Goal: Transaction & Acquisition: Obtain resource

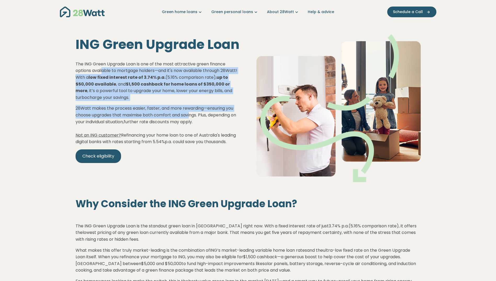
drag, startPoint x: 102, startPoint y: 68, endPoint x: 191, endPoint y: 110, distance: 98.7
click at [191, 110] on div "The ING Green Upgrade Loan is one of the most attractive green finance options …" at bounding box center [158, 112] width 164 height 102
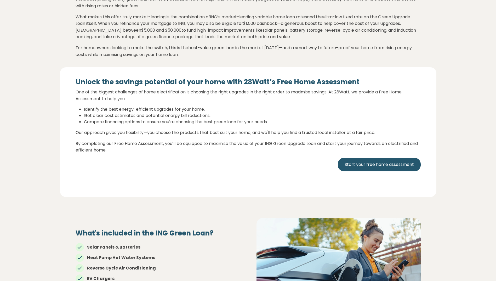
scroll to position [236, 0]
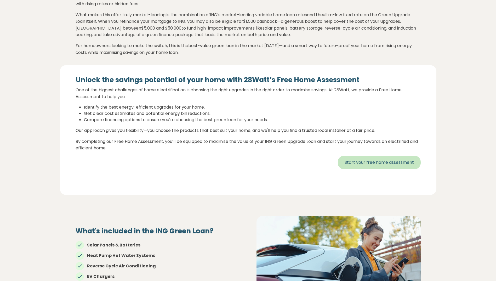
click at [373, 167] on link "Start your free home assessment" at bounding box center [379, 163] width 83 height 14
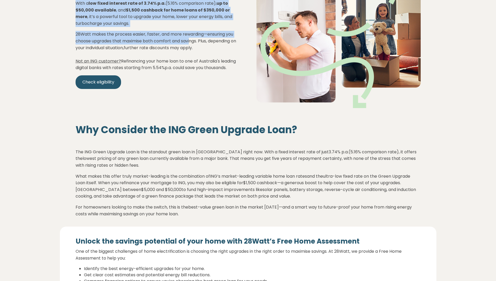
scroll to position [0, 0]
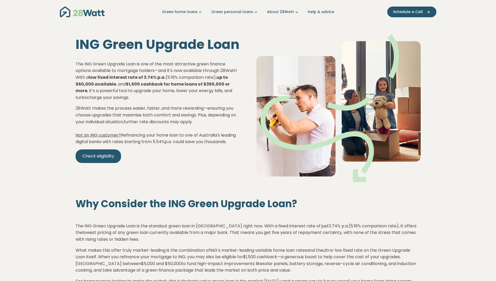
click at [159, 56] on div "ING Green Upgrade Loan The ING Green Upgrade Loan is one of the most attractive…" at bounding box center [157, 108] width 181 height 143
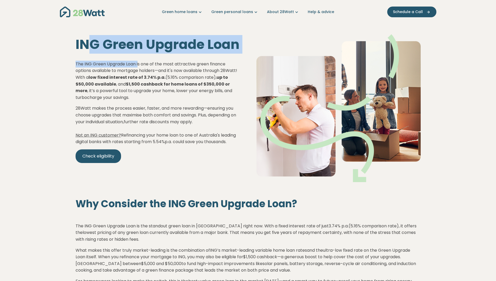
drag, startPoint x: 89, startPoint y: 42, endPoint x: 138, endPoint y: 59, distance: 51.4
click at [138, 59] on div "ING Green Upgrade Loan The ING Green Upgrade Loan is one of the most attractive…" at bounding box center [157, 108] width 181 height 143
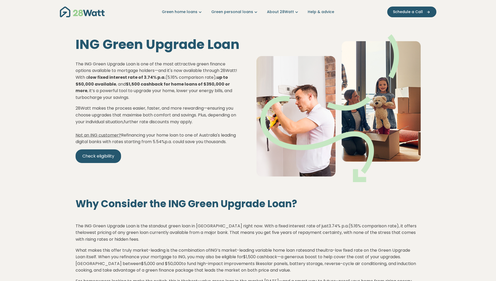
drag, startPoint x: 138, startPoint y: 59, endPoint x: 138, endPoint y: 79, distance: 19.9
click at [138, 81] on strong "$1,500 cashback for home loans of $350,000 or more" at bounding box center [153, 87] width 154 height 13
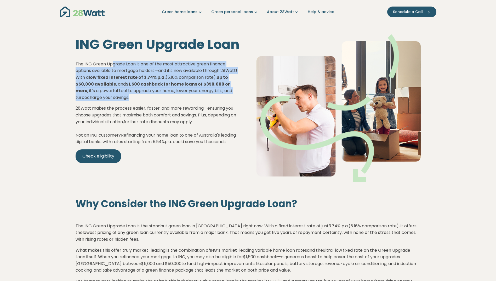
drag, startPoint x: 112, startPoint y: 63, endPoint x: 174, endPoint y: 94, distance: 69.6
click at [174, 94] on p "The ING Green Upgrade Loan is one of the most attractive green finance options …" at bounding box center [158, 81] width 164 height 40
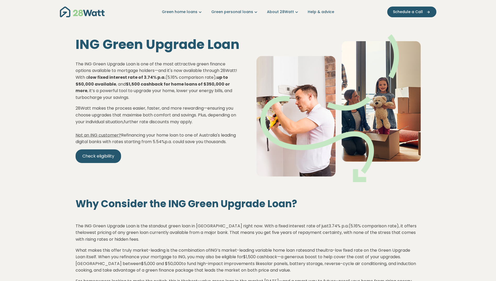
drag, startPoint x: 174, startPoint y: 94, endPoint x: 147, endPoint y: 136, distance: 49.6
click at [147, 136] on p "28Watt makes the process easier, faster, and more rewarding—ensuring you choose…" at bounding box center [158, 125] width 164 height 40
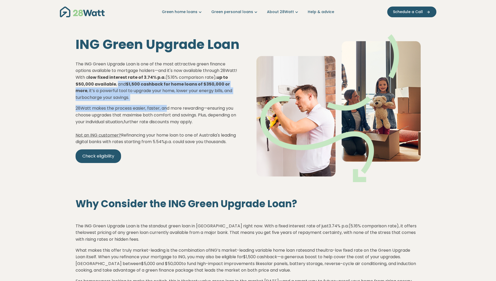
drag, startPoint x: 129, startPoint y: 81, endPoint x: 166, endPoint y: 104, distance: 44.3
click at [166, 104] on div "The ING Green Upgrade Loan is one of the most attractive green finance options …" at bounding box center [158, 112] width 164 height 102
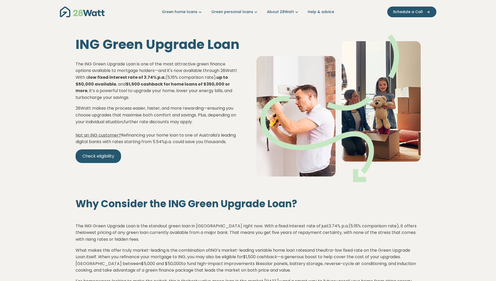
click at [143, 70] on p "The ING Green Upgrade Loan is one of the most attractive green finance options …" at bounding box center [158, 81] width 164 height 40
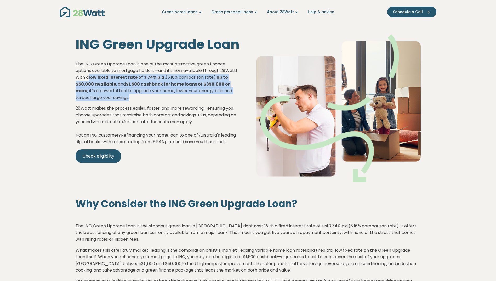
drag, startPoint x: 108, startPoint y: 75, endPoint x: 222, endPoint y: 98, distance: 116.9
click at [222, 98] on p "The ING Green Upgrade Loan is one of the most attractive green finance options …" at bounding box center [158, 81] width 164 height 40
drag, startPoint x: 222, startPoint y: 98, endPoint x: 113, endPoint y: 93, distance: 110.0
click at [113, 93] on p "The ING Green Upgrade Loan is one of the most attractive green finance options …" at bounding box center [158, 81] width 164 height 40
drag, startPoint x: 117, startPoint y: 77, endPoint x: 195, endPoint y: 93, distance: 79.7
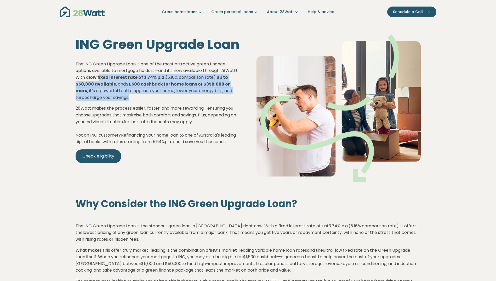
click at [195, 93] on p "The ING Green Upgrade Loan is one of the most attractive green finance options …" at bounding box center [158, 81] width 164 height 40
drag, startPoint x: 195, startPoint y: 93, endPoint x: 166, endPoint y: 96, distance: 28.6
click at [166, 96] on p "The ING Green Upgrade Loan is one of the most attractive green finance options …" at bounding box center [158, 81] width 164 height 40
drag, startPoint x: 135, startPoint y: 81, endPoint x: 166, endPoint y: 93, distance: 32.9
click at [166, 93] on p "The ING Green Upgrade Loan is one of the most attractive green finance options …" at bounding box center [158, 81] width 164 height 40
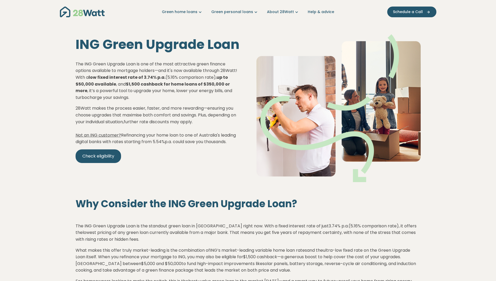
drag, startPoint x: 166, startPoint y: 93, endPoint x: 131, endPoint y: 78, distance: 38.0
click at [131, 78] on p "The ING Green Upgrade Loan is one of the most attractive green finance options …" at bounding box center [158, 81] width 164 height 40
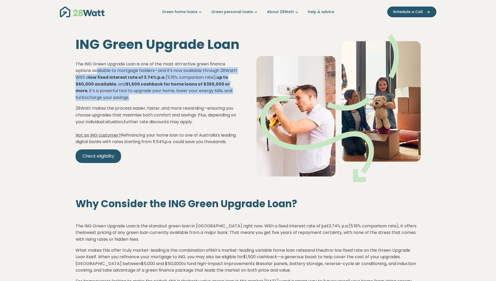
drag, startPoint x: 98, startPoint y: 68, endPoint x: 162, endPoint y: 98, distance: 70.7
click at [162, 98] on p "The ING Green Upgrade Loan is one of the most attractive green finance options …" at bounding box center [158, 81] width 164 height 40
drag, startPoint x: 162, startPoint y: 98, endPoint x: 105, endPoint y: 93, distance: 57.5
click at [105, 93] on p "The ING Green Upgrade Loan is one of the most attractive green finance options …" at bounding box center [158, 81] width 164 height 40
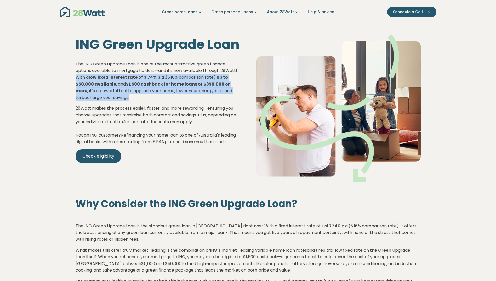
drag, startPoint x: 94, startPoint y: 75, endPoint x: 166, endPoint y: 96, distance: 74.7
click at [166, 96] on p "The ING Green Upgrade Loan is one of the most attractive green finance options …" at bounding box center [158, 81] width 164 height 40
click at [119, 92] on p "The ING Green Upgrade Loan is one of the most attractive green finance options …" at bounding box center [158, 81] width 164 height 40
drag, startPoint x: 93, startPoint y: 73, endPoint x: 170, endPoint y: 93, distance: 79.4
click at [170, 93] on p "The ING Green Upgrade Loan is one of the most attractive green finance options …" at bounding box center [158, 81] width 164 height 40
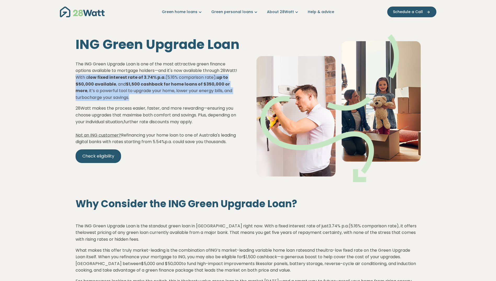
drag, startPoint x: 170, startPoint y: 93, endPoint x: 114, endPoint y: 90, distance: 56.3
click at [114, 90] on p "The ING Green Upgrade Loan is one of the most attractive green finance options …" at bounding box center [158, 81] width 164 height 40
drag, startPoint x: 100, startPoint y: 75, endPoint x: 183, endPoint y: 92, distance: 84.4
click at [183, 92] on p "The ING Green Upgrade Loan is one of the most attractive green finance options …" at bounding box center [158, 81] width 164 height 40
drag, startPoint x: 183, startPoint y: 92, endPoint x: 141, endPoint y: 96, distance: 42.9
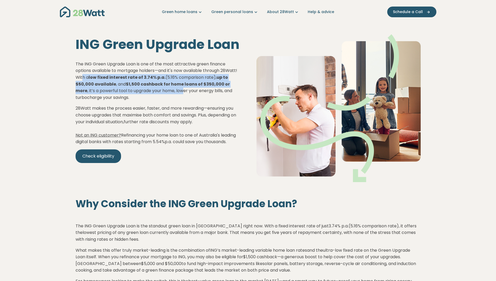
click at [141, 96] on p "The ING Green Upgrade Loan is one of the most attractive green finance options …" at bounding box center [158, 81] width 164 height 40
drag, startPoint x: 94, startPoint y: 73, endPoint x: 155, endPoint y: 92, distance: 63.2
click at [155, 92] on p "The ING Green Upgrade Loan is one of the most attractive green finance options …" at bounding box center [158, 81] width 164 height 40
drag, startPoint x: 155, startPoint y: 92, endPoint x: 114, endPoint y: 88, distance: 40.7
click at [115, 91] on p "The ING Green Upgrade Loan is one of the most attractive green finance options …" at bounding box center [158, 81] width 164 height 40
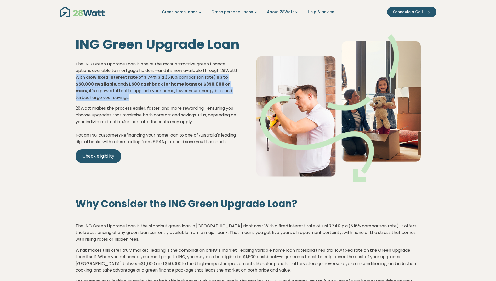
drag, startPoint x: 92, startPoint y: 72, endPoint x: 171, endPoint y: 97, distance: 82.0
click at [171, 97] on p "The ING Green Upgrade Loan is one of the most attractive green finance options …" at bounding box center [158, 81] width 164 height 40
click at [139, 87] on p "The ING Green Upgrade Loan is one of the most attractive green finance options …" at bounding box center [158, 81] width 164 height 40
drag, startPoint x: 93, startPoint y: 73, endPoint x: 190, endPoint y: 93, distance: 99.6
click at [190, 93] on p "The ING Green Upgrade Loan is one of the most attractive green finance options …" at bounding box center [158, 81] width 164 height 40
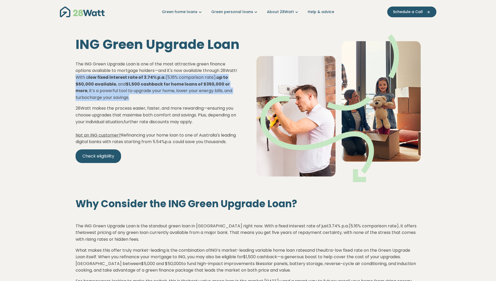
drag, startPoint x: 190, startPoint y: 93, endPoint x: 119, endPoint y: 91, distance: 71.7
click at [119, 91] on p "The ING Green Upgrade Loan is one of the most attractive green finance options …" at bounding box center [158, 81] width 164 height 40
drag, startPoint x: 98, startPoint y: 79, endPoint x: 223, endPoint y: 97, distance: 126.3
click at [223, 97] on p "The ING Green Upgrade Loan is one of the most attractive green finance options …" at bounding box center [158, 81] width 164 height 40
drag, startPoint x: 223, startPoint y: 97, endPoint x: 130, endPoint y: 96, distance: 93.2
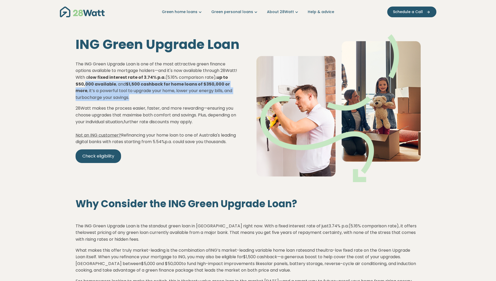
click at [130, 96] on p "The ING Green Upgrade Loan is one of the most attractive green finance options …" at bounding box center [158, 81] width 164 height 40
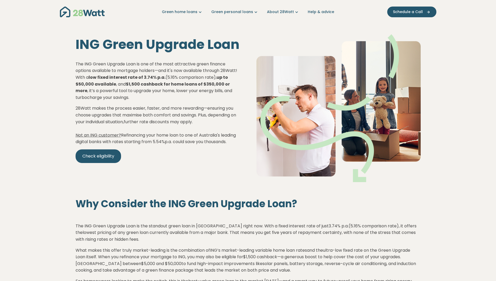
scroll to position [26, 0]
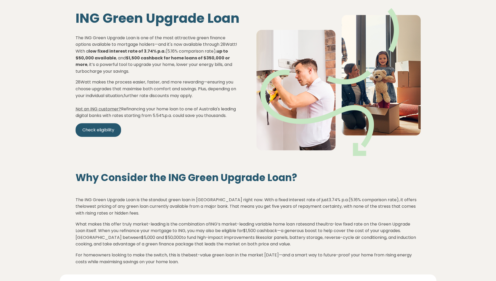
drag, startPoint x: 174, startPoint y: 105, endPoint x: 218, endPoint y: 121, distance: 46.3
click at [218, 119] on p "28Watt makes the process easier, faster, and more rewarding—ensuring you choose…" at bounding box center [158, 99] width 164 height 40
drag, startPoint x: 218, startPoint y: 121, endPoint x: 182, endPoint y: 141, distance: 40.7
click at [189, 137] on p "Check eligibility" at bounding box center [158, 130] width 164 height 14
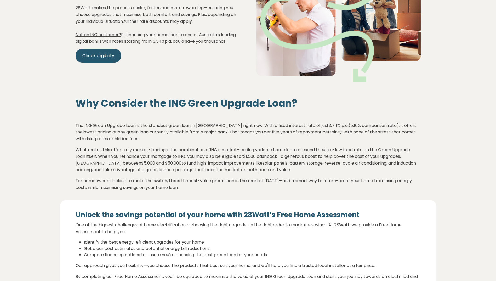
scroll to position [105, 0]
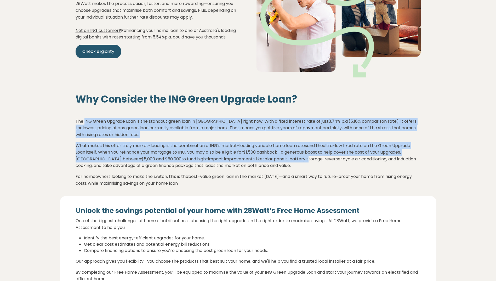
drag, startPoint x: 84, startPoint y: 122, endPoint x: 282, endPoint y: 160, distance: 201.9
click at [282, 160] on div "The ING Green Upgrade Loan is the standout green loan in Australia right now. W…" at bounding box center [248, 147] width 345 height 80
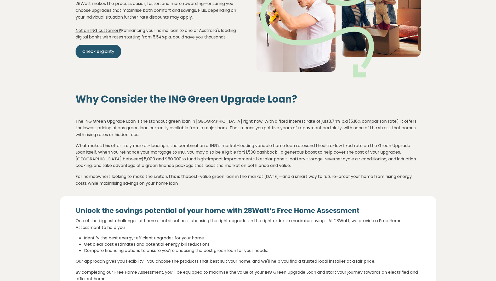
drag, startPoint x: 282, startPoint y: 160, endPoint x: 155, endPoint y: 171, distance: 127.4
click at [155, 169] on p "What makes this offer truly market-leading is the combination of ING’s market-l…" at bounding box center [248, 155] width 345 height 27
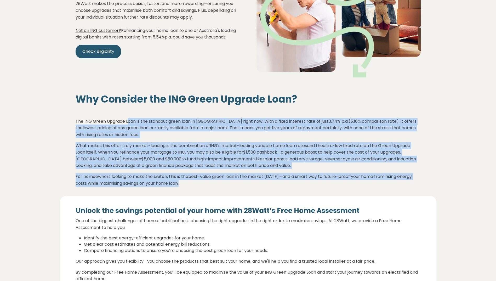
drag, startPoint x: 128, startPoint y: 121, endPoint x: 253, endPoint y: 182, distance: 138.9
click at [253, 182] on div "The ING Green Upgrade Loan is the standout green loan in Australia right now. W…" at bounding box center [248, 147] width 345 height 80
drag, startPoint x: 253, startPoint y: 182, endPoint x: 215, endPoint y: 162, distance: 42.9
click at [216, 160] on p "What makes this offer truly market-leading is the combination of ING’s market-l…" at bounding box center [248, 155] width 345 height 27
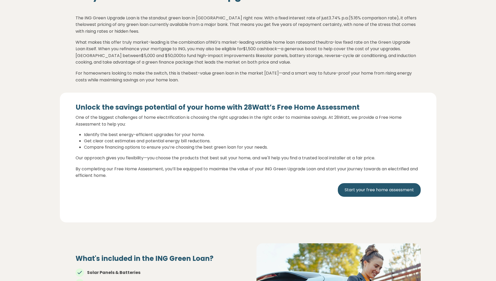
scroll to position [209, 0]
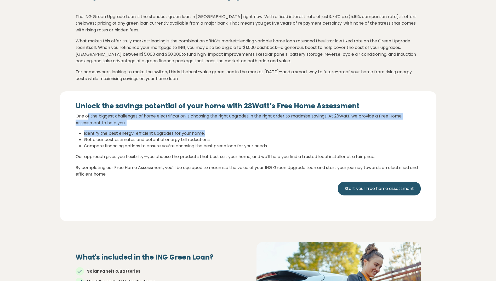
drag, startPoint x: 87, startPoint y: 120, endPoint x: 248, endPoint y: 131, distance: 161.6
click at [248, 131] on div "Unlock the savings potential of your home with 28Watt’s Free Home Assessment On…" at bounding box center [248, 154] width 345 height 104
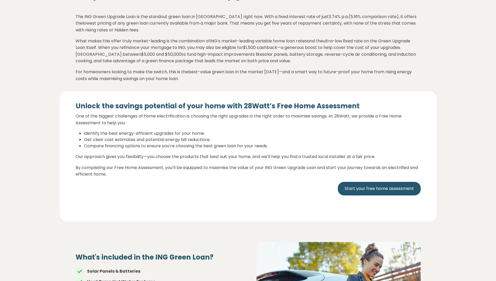
drag, startPoint x: 248, startPoint y: 131, endPoint x: 121, endPoint y: 156, distance: 130.1
click at [121, 156] on p "Our approach gives you flexibility—you choose the products that best suit your …" at bounding box center [248, 156] width 345 height 7
drag, startPoint x: 82, startPoint y: 129, endPoint x: 172, endPoint y: 143, distance: 91.0
click at [172, 143] on div "Unlock the savings potential of your home with 28Watt’s Free Home Assessment On…" at bounding box center [248, 154] width 345 height 104
drag, startPoint x: 172, startPoint y: 143, endPoint x: 127, endPoint y: 163, distance: 49.2
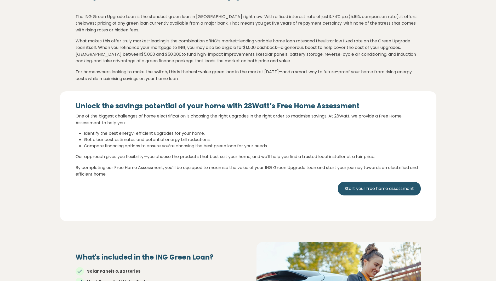
click at [127, 163] on div "Unlock the savings potential of your home with 28Watt’s Free Home Assessment On…" at bounding box center [248, 154] width 345 height 104
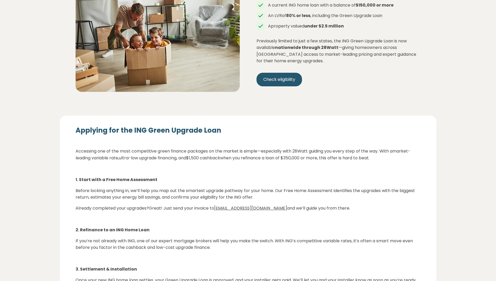
scroll to position [602, 0]
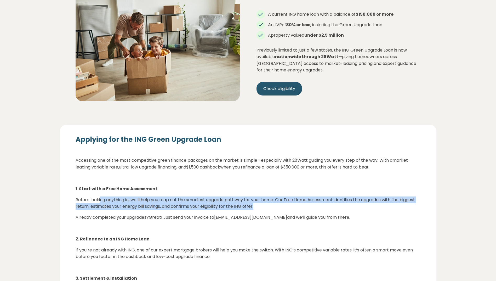
drag, startPoint x: 99, startPoint y: 203, endPoint x: 315, endPoint y: 210, distance: 215.7
click at [315, 210] on p "Before locking anything in, we’ll help you map out the smartest upgrade pathway…" at bounding box center [248, 203] width 345 height 13
click at [144, 199] on p "Before locking anything in, we’ll help you map out the smartest upgrade pathway…" at bounding box center [248, 203] width 345 height 13
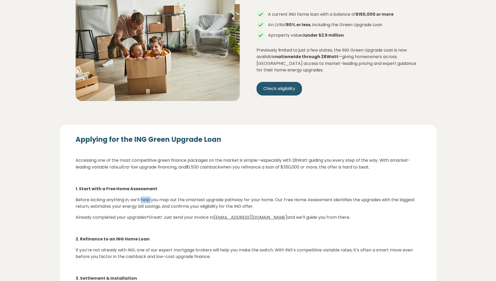
click at [144, 199] on p "Before locking anything in, we’ll help you map out the smartest upgrade pathway…" at bounding box center [248, 203] width 345 height 13
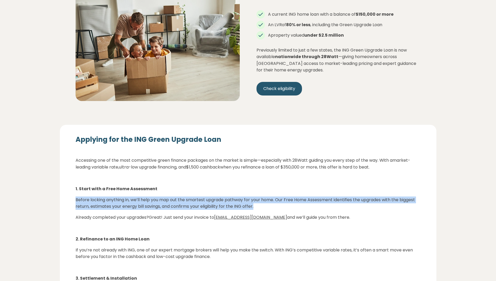
click at [144, 199] on p "Before locking anything in, we’ll help you map out the smartest upgrade pathway…" at bounding box center [248, 203] width 345 height 13
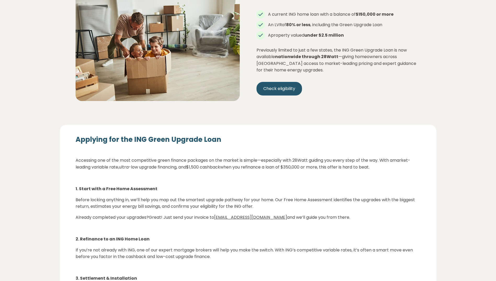
drag, startPoint x: 144, startPoint y: 199, endPoint x: 119, endPoint y: 212, distance: 28.6
click at [112, 216] on div "Applying for the ING Green Upgrade Loan Accessing one of the most competitive g…" at bounding box center [248, 233] width 345 height 197
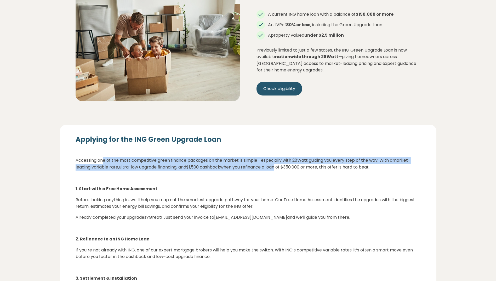
drag, startPoint x: 103, startPoint y: 166, endPoint x: 279, endPoint y: 172, distance: 176.5
click at [279, 170] on p "Accessing one of the most competitive green finance packages on the market is s…" at bounding box center [248, 163] width 345 height 13
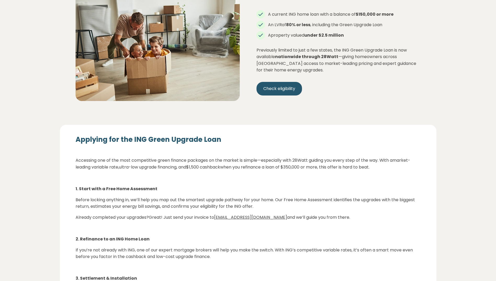
drag, startPoint x: 279, startPoint y: 172, endPoint x: 145, endPoint y: 216, distance: 140.6
click at [145, 216] on div "Applying for the ING Green Upgrade Loan Accessing one of the most competitive g…" at bounding box center [248, 233] width 345 height 197
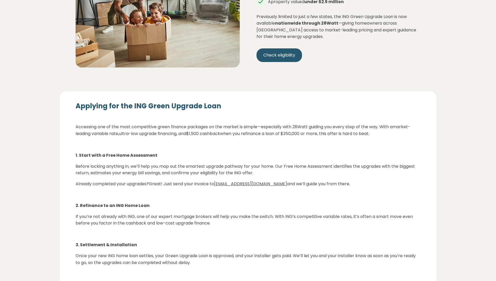
scroll to position [707, 0]
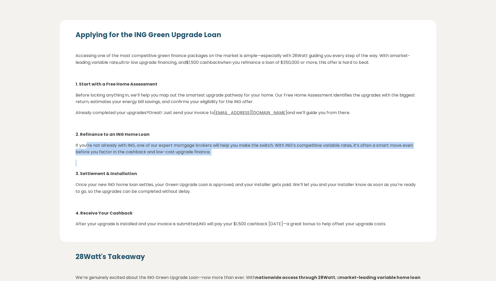
drag, startPoint x: 87, startPoint y: 149, endPoint x: 262, endPoint y: 159, distance: 175.4
click at [262, 159] on div "Applying for the ING Green Upgrade Loan Accessing one of the most competitive g…" at bounding box center [248, 129] width 345 height 197
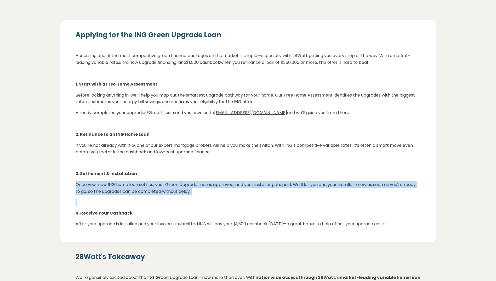
drag, startPoint x: 262, startPoint y: 159, endPoint x: 336, endPoint y: 203, distance: 85.9
click at [336, 203] on div "Applying for the ING Green Upgrade Loan Accessing one of the most competitive g…" at bounding box center [248, 129] width 345 height 197
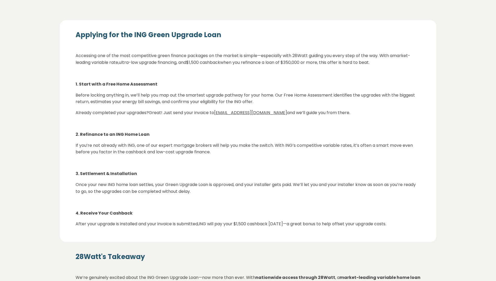
drag, startPoint x: 336, startPoint y: 203, endPoint x: 202, endPoint y: 225, distance: 135.5
click at [201, 225] on p "After your upgrade is installed and your invoice is submitted, ING will pay you…" at bounding box center [248, 224] width 345 height 7
drag, startPoint x: 202, startPoint y: 225, endPoint x: 167, endPoint y: 172, distance: 62.7
click at [167, 172] on p "3. Settlement & Installation" at bounding box center [248, 173] width 345 height 7
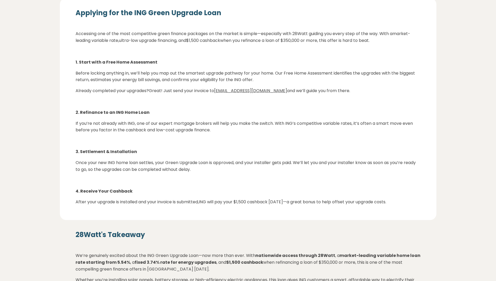
scroll to position [916, 0]
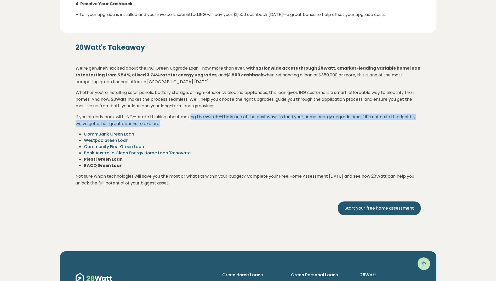
drag, startPoint x: 194, startPoint y: 114, endPoint x: 345, endPoint y: 124, distance: 152.1
click at [345, 124] on div "28Watt's Takeaway We’re genuinely excited about the ING Green Upgrade Loan—now …" at bounding box center [248, 134] width 345 height 183
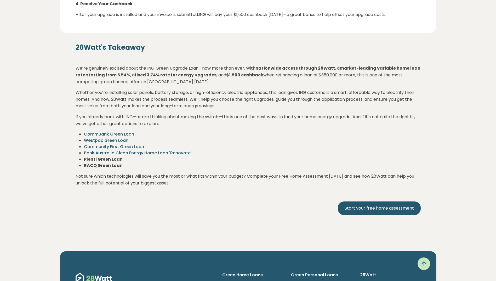
drag
click at [300, 149] on li "Community First Green Loan" at bounding box center [252, 147] width 337 height 6
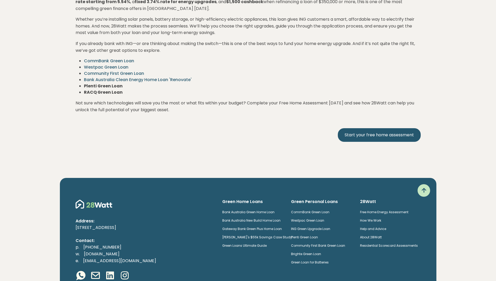
scroll to position [1045, 0]
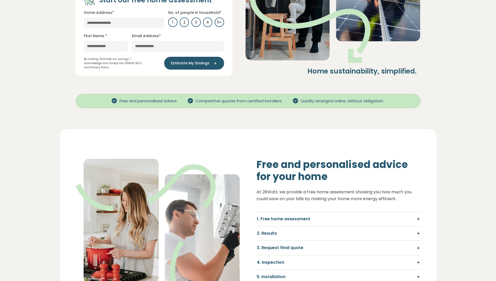
scroll to position [262, 0]
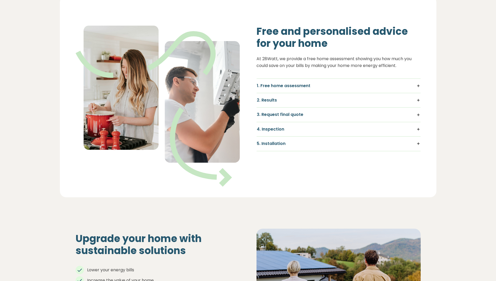
click at [279, 83] on h5 "1. Free home assessment" at bounding box center [339, 86] width 164 height 6
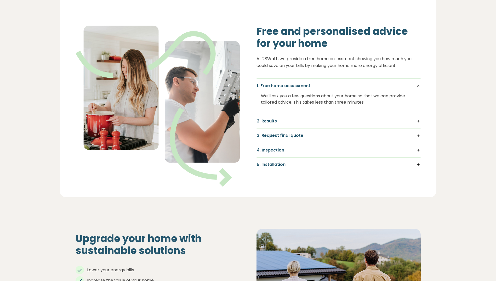
click at [327, 89] on div "We'll ask you a few questions about your home so that we can provide tailored a…" at bounding box center [338, 99] width 155 height 21
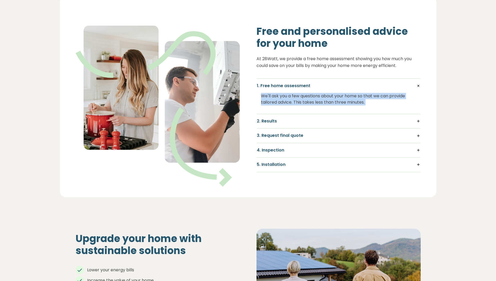
click at [327, 89] on div "We'll ask you a few questions about your home so that we can provide tailored a…" at bounding box center [338, 99] width 155 height 21
drag, startPoint x: 327, startPoint y: 80, endPoint x: 279, endPoint y: 82, distance: 47.7
click at [279, 89] on div "We'll ask you a few questions about your home so that we can provide tailored a…" at bounding box center [338, 99] width 155 height 21
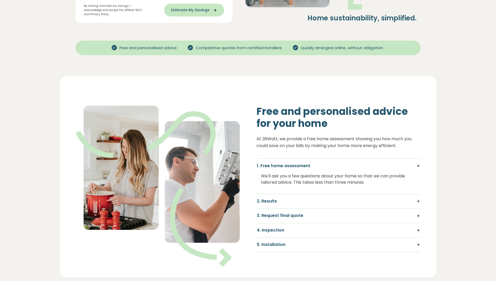
scroll to position [26, 0]
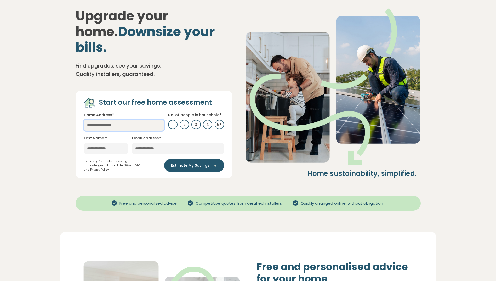
click at [108, 120] on input "text" at bounding box center [124, 125] width 80 height 11
